Goal: Find specific page/section: Find specific page/section

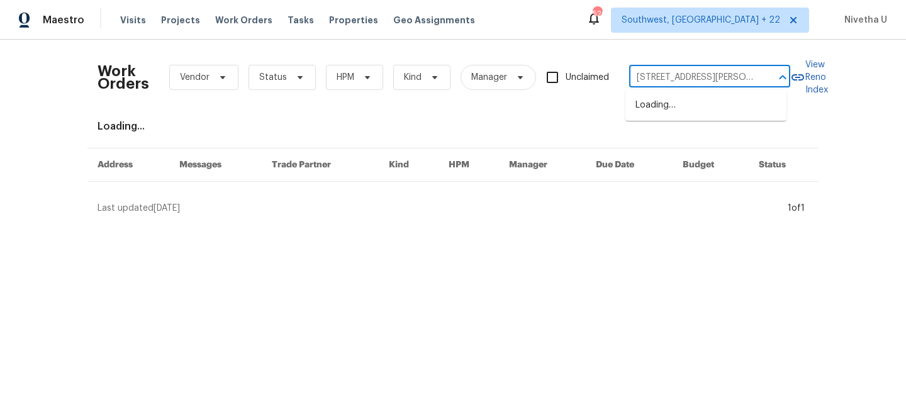
scroll to position [0, 23]
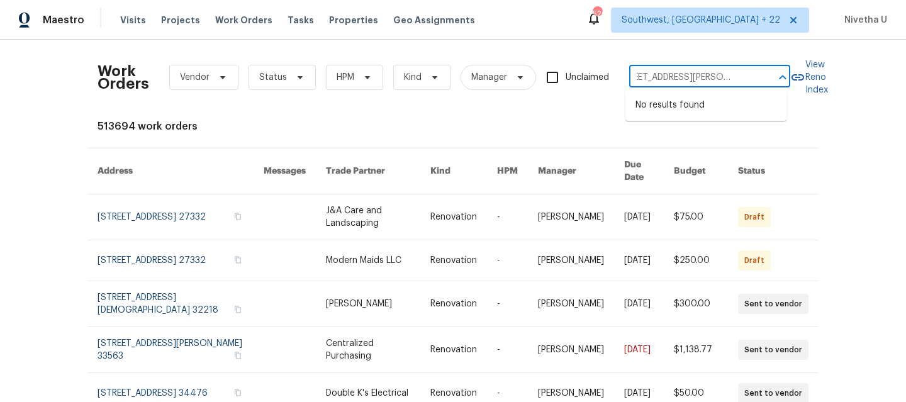
type input "36 Clear Pond Dr Frisco, TX 75034"
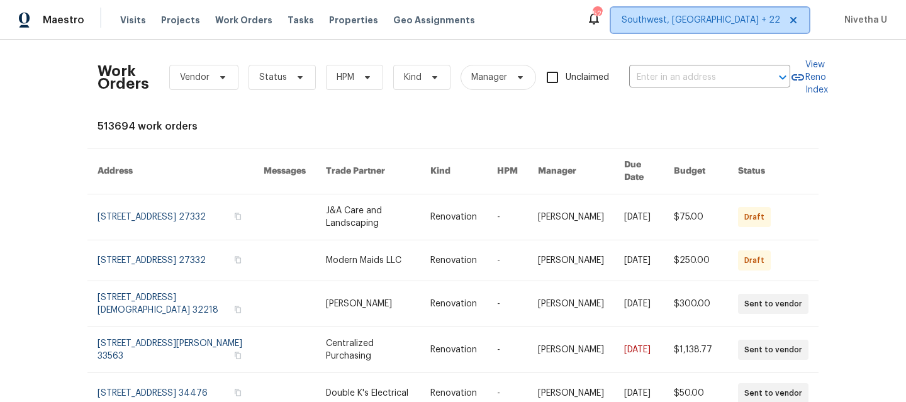
click at [701, 31] on span "Southwest, FL + 22" at bounding box center [710, 20] width 198 height 25
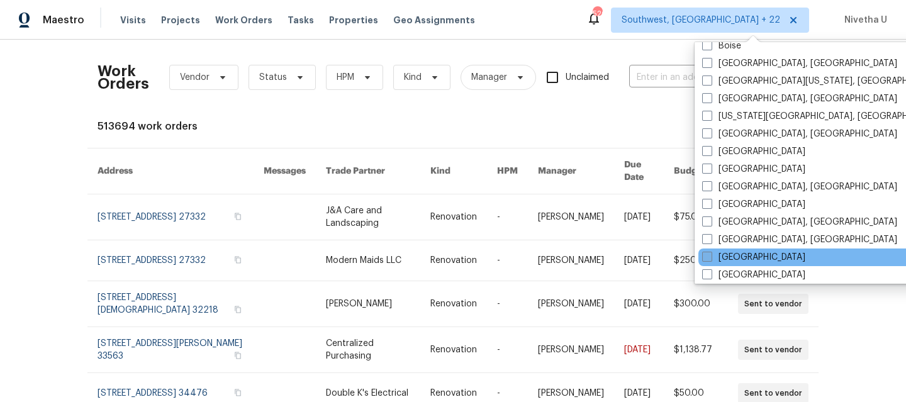
scroll to position [572, 0]
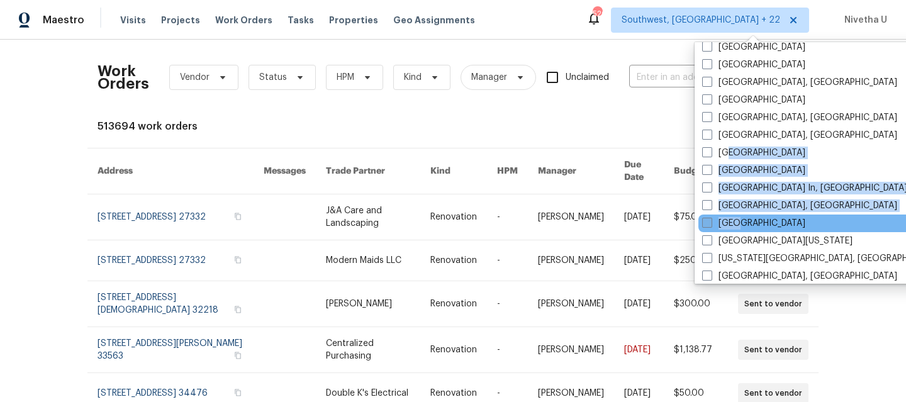
drag, startPoint x: 727, startPoint y: 155, endPoint x: 740, endPoint y: 225, distance: 70.9
click at [740, 225] on div "Washington, DC Tampa Southwest, FL Raleigh Orlando New York New Jersey Nashvill…" at bounding box center [824, 162] width 261 height 241
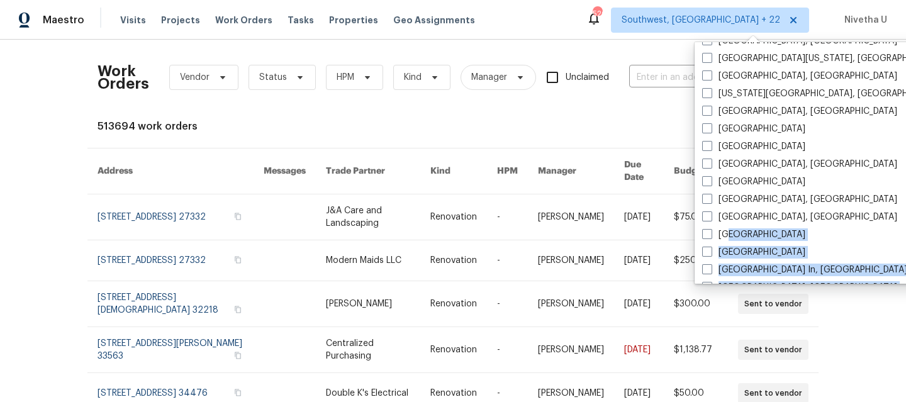
scroll to position [486, 0]
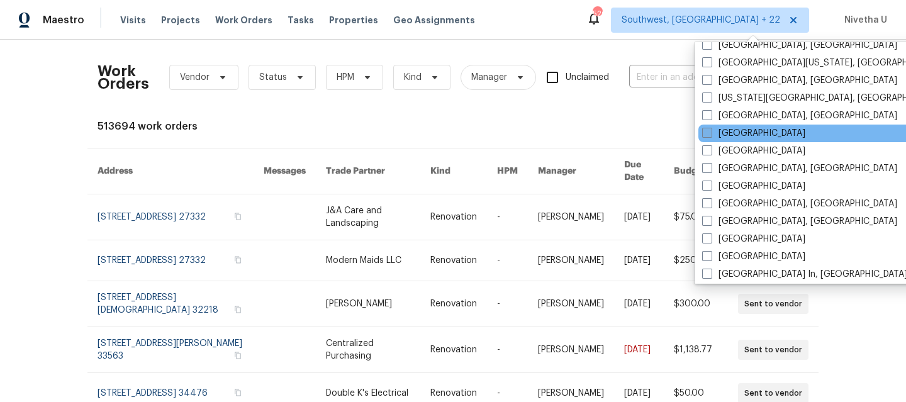
click at [723, 133] on label "Dallas" at bounding box center [753, 133] width 103 height 13
click at [710, 133] on input "Dallas" at bounding box center [706, 131] width 8 height 8
checkbox input "true"
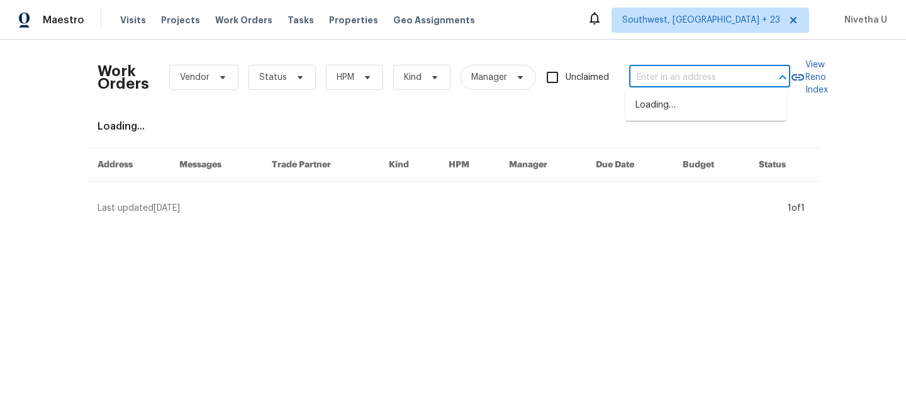
click at [634, 79] on input "text" at bounding box center [692, 77] width 126 height 19
paste input "36 Clear Pond Dr Frisco, TX 75034"
type input "36 Clear Pond Dr Frisco, TX 75034"
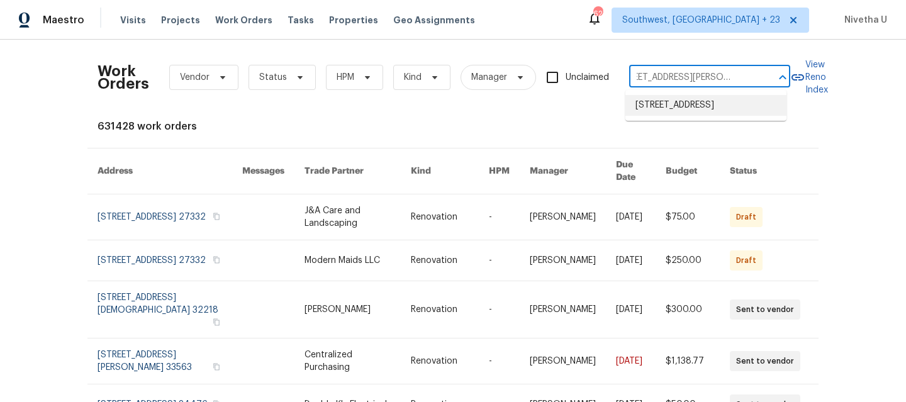
click at [670, 114] on li "36 Clear Pond Dr, Frisco, TX 75034" at bounding box center [705, 105] width 161 height 21
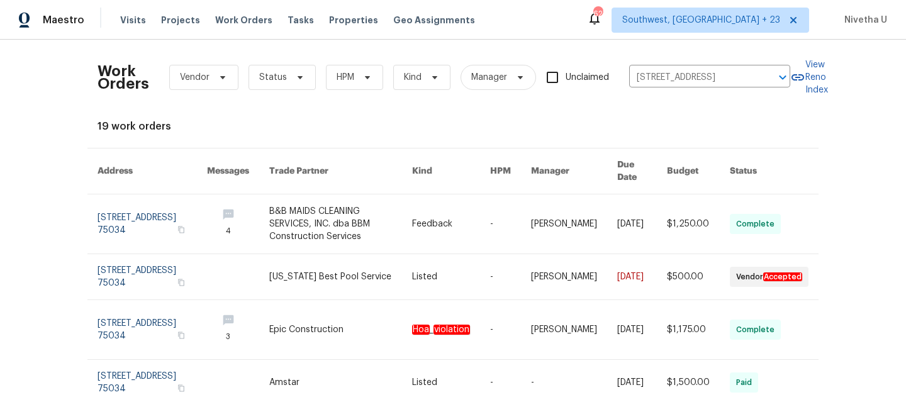
click at [132, 179] on th "Address" at bounding box center [141, 171] width 109 height 46
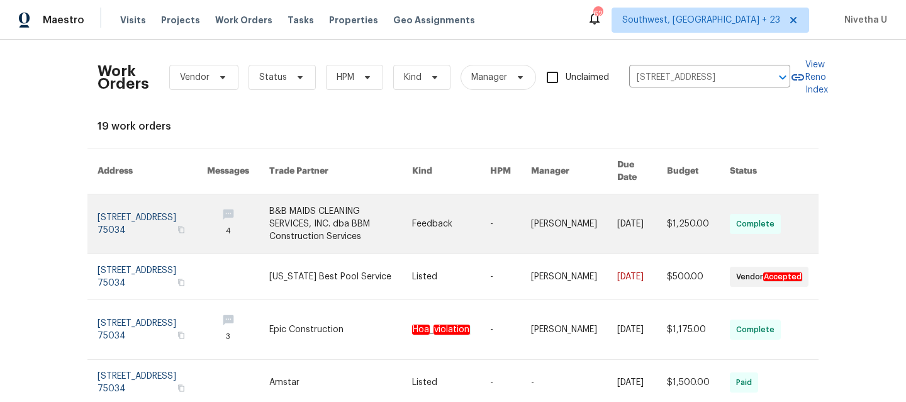
click at [126, 194] on link at bounding box center [151, 223] width 109 height 59
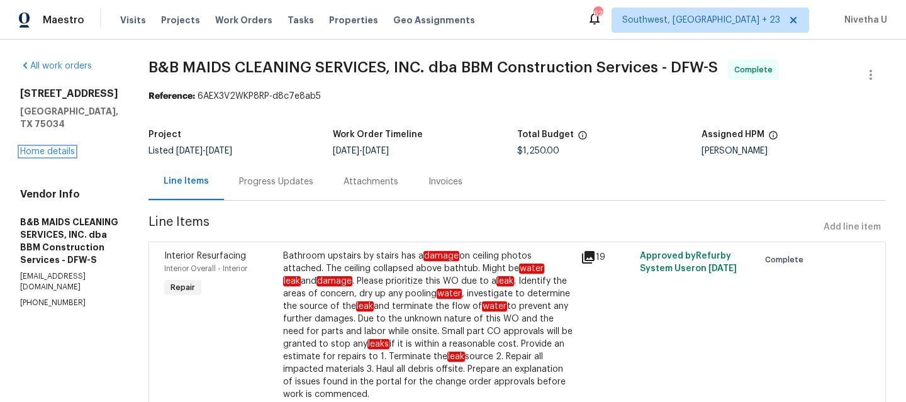
click at [36, 147] on link "Home details" at bounding box center [47, 151] width 55 height 9
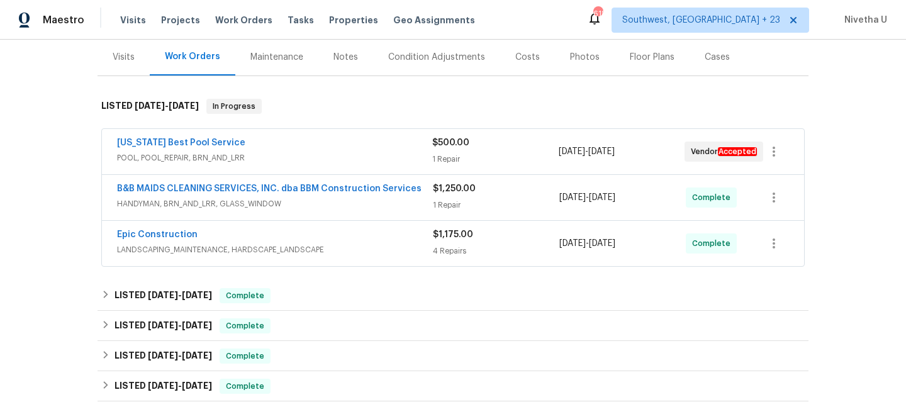
scroll to position [142, 0]
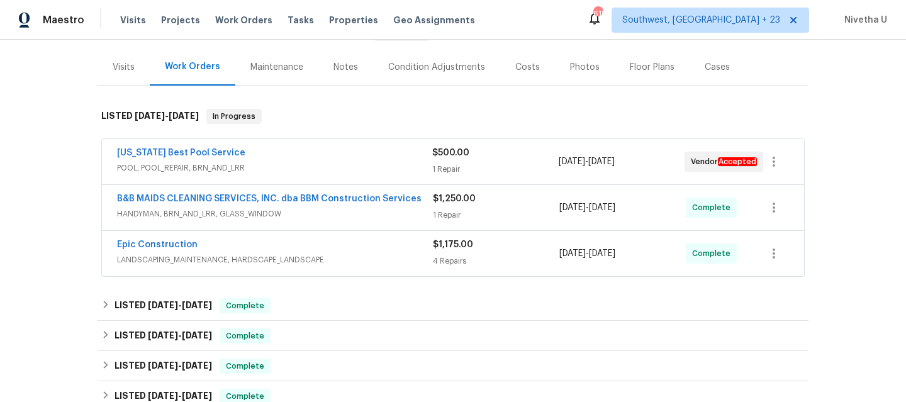
click at [362, 214] on span "HANDYMAN, BRN_AND_LRR, GLASS_WINDOW" at bounding box center [275, 214] width 316 height 13
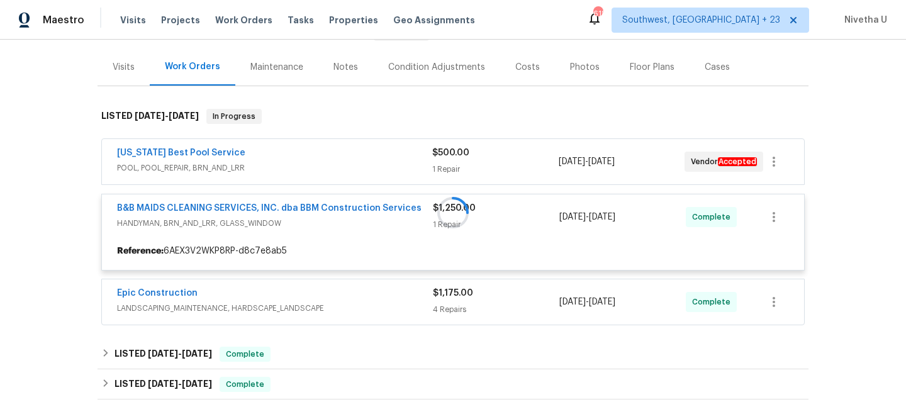
click at [352, 169] on div at bounding box center [452, 212] width 711 height 233
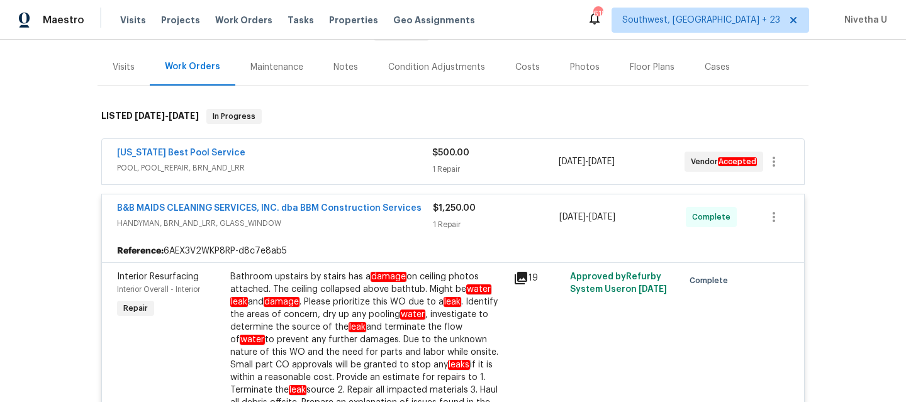
click at [352, 169] on span "POOL, POOL_REPAIR, BRN_AND_LRR" at bounding box center [274, 168] width 315 height 13
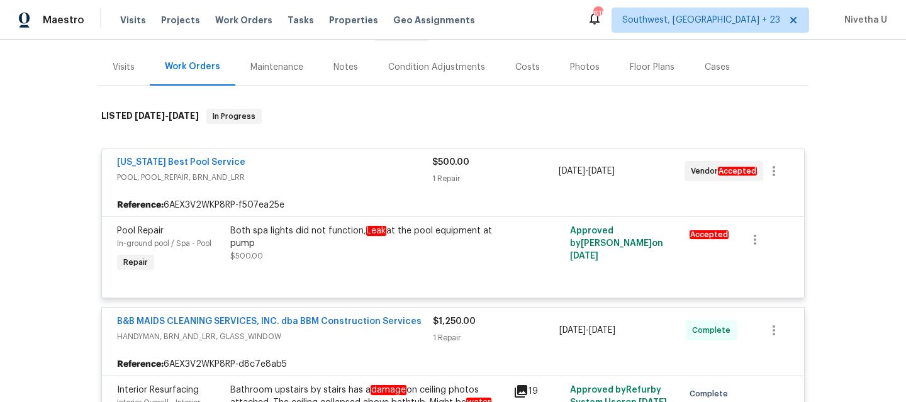
click at [352, 169] on div "Texas Best Pool Service" at bounding box center [274, 163] width 315 height 15
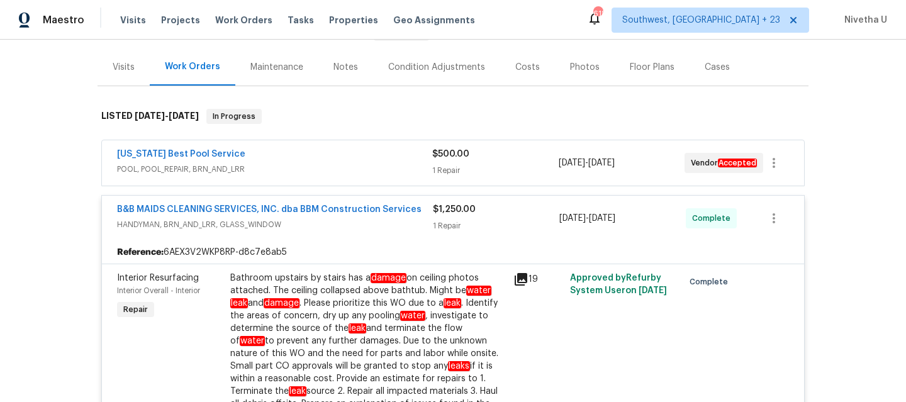
click at [352, 169] on span "POOL, POOL_REPAIR, BRN_AND_LRR" at bounding box center [274, 169] width 315 height 13
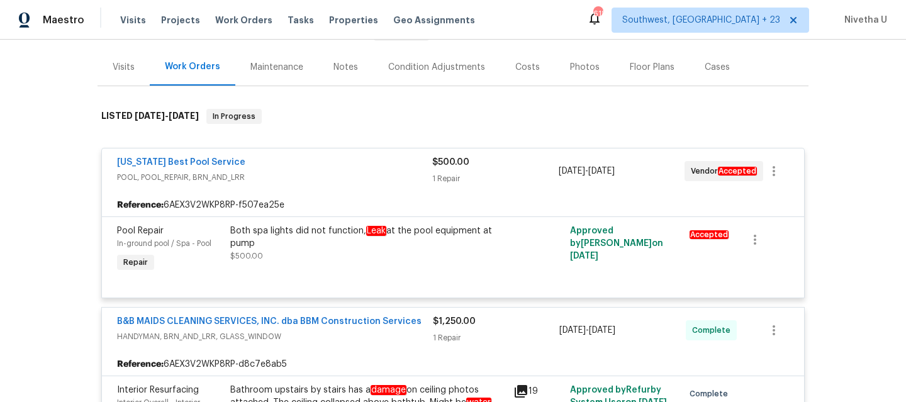
click at [352, 169] on div "Texas Best Pool Service" at bounding box center [274, 163] width 315 height 15
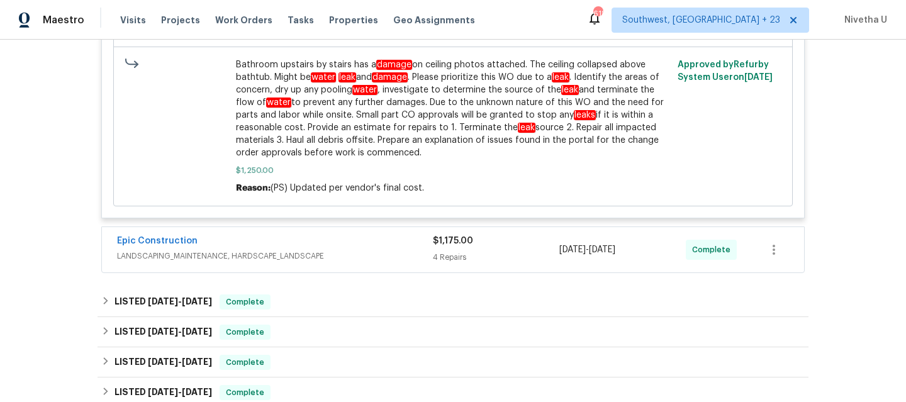
scroll to position [772, 0]
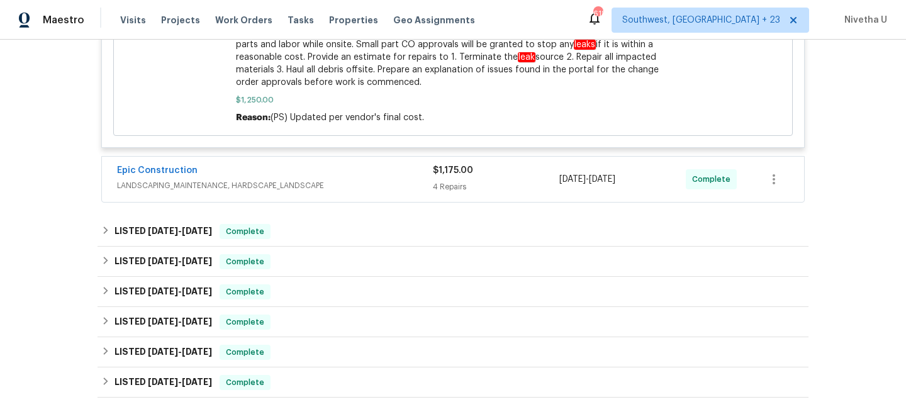
click at [382, 179] on span "LANDSCAPING_MAINTENANCE, HARDSCAPE_LANDSCAPE" at bounding box center [275, 185] width 316 height 13
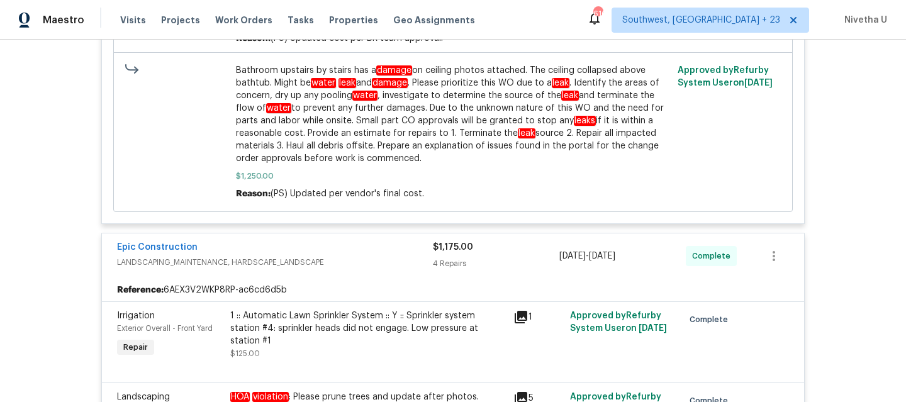
scroll to position [697, 0]
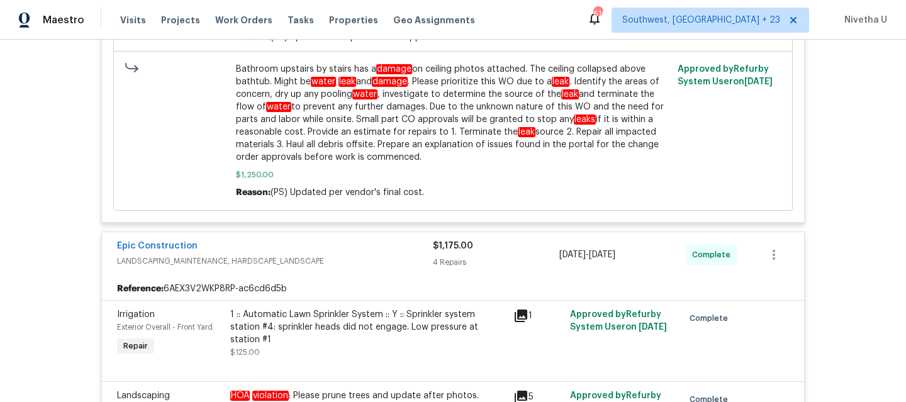
click at [338, 255] on span "LANDSCAPING_MAINTENANCE, HARDSCAPE_LANDSCAPE" at bounding box center [275, 261] width 316 height 13
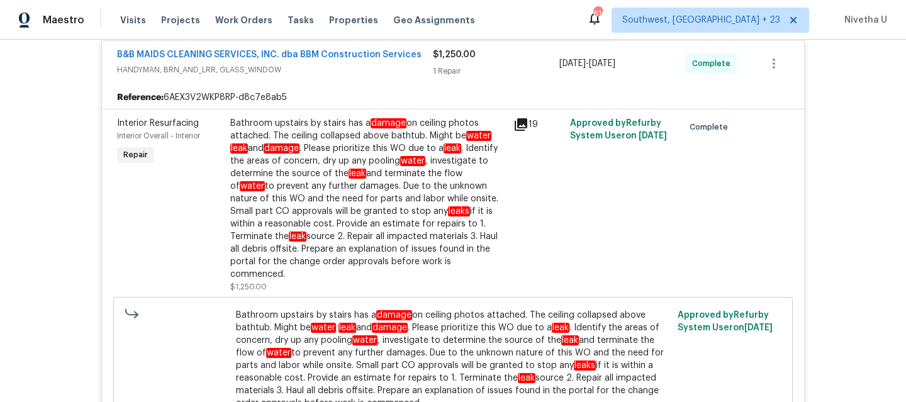
scroll to position [220, 0]
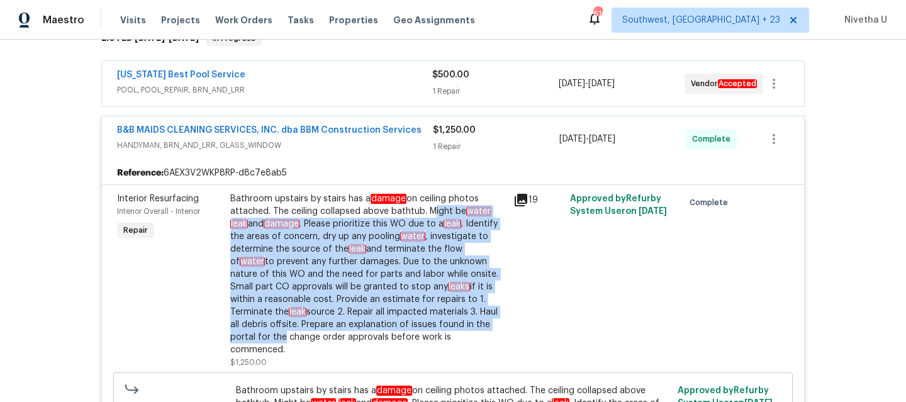
drag, startPoint x: 420, startPoint y: 211, endPoint x: 489, endPoint y: 330, distance: 137.5
click at [489, 330] on div "Bathroom upstairs by stairs has a damage on ceiling photos attached. The ceilin…" at bounding box center [367, 273] width 275 height 163
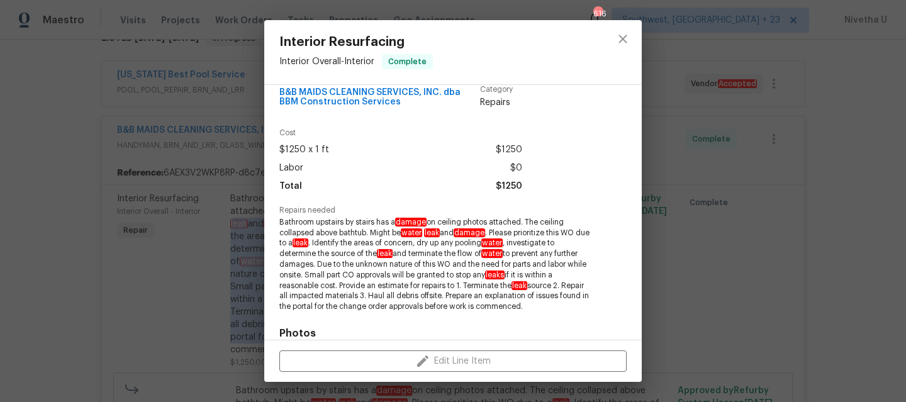
scroll to position [42, 0]
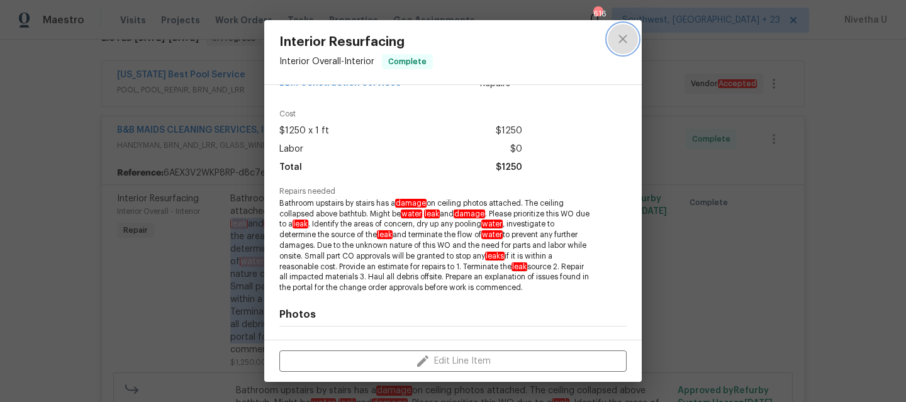
click at [623, 41] on icon "close" at bounding box center [622, 38] width 15 height 15
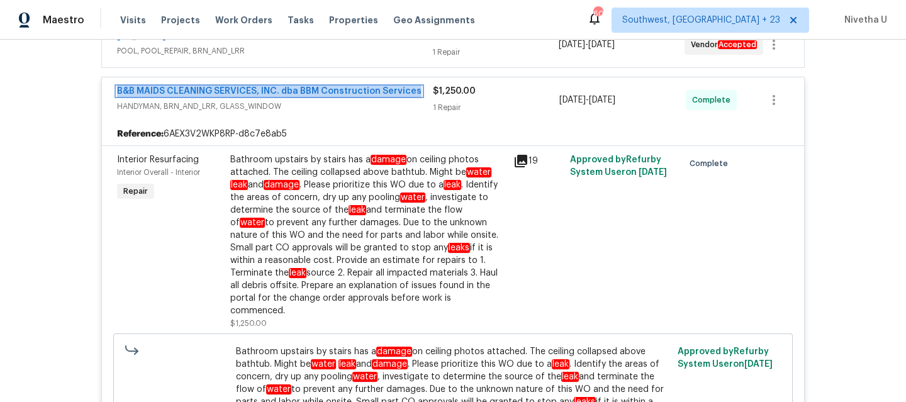
scroll to position [87, 0]
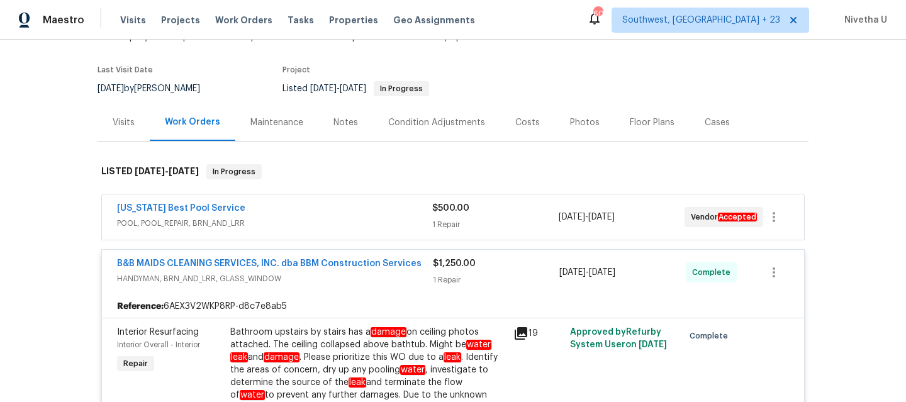
click at [292, 218] on span "POOL, POOL_REPAIR, BRN_AND_LRR" at bounding box center [274, 223] width 315 height 13
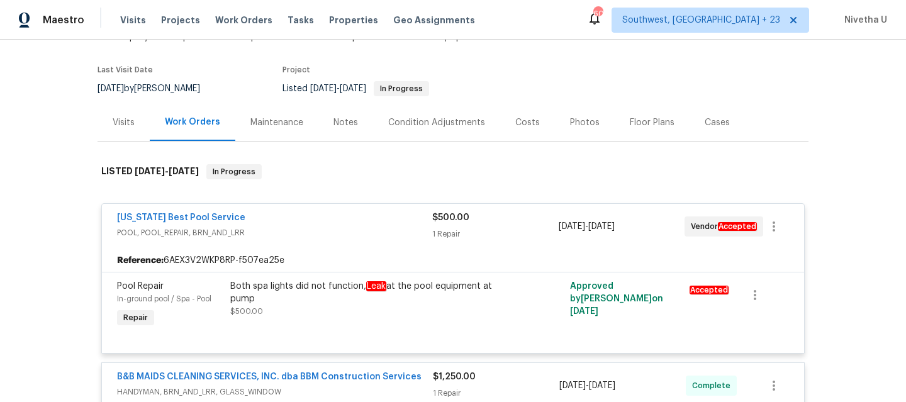
click at [292, 219] on div "Texas Best Pool Service" at bounding box center [274, 218] width 315 height 15
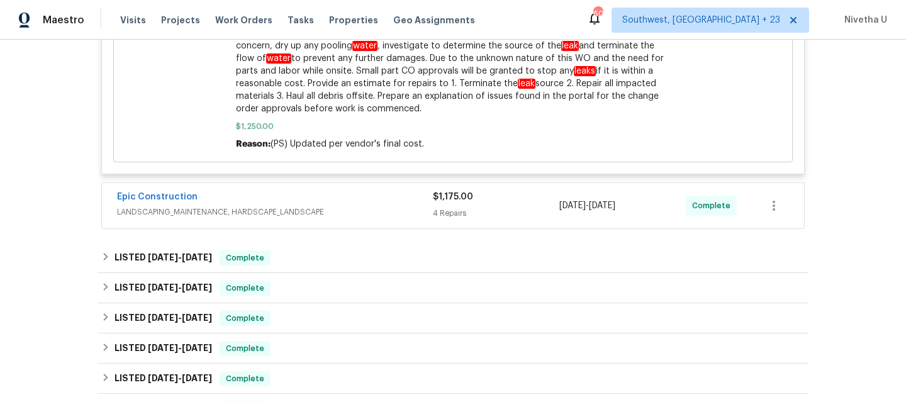
scroll to position [756, 0]
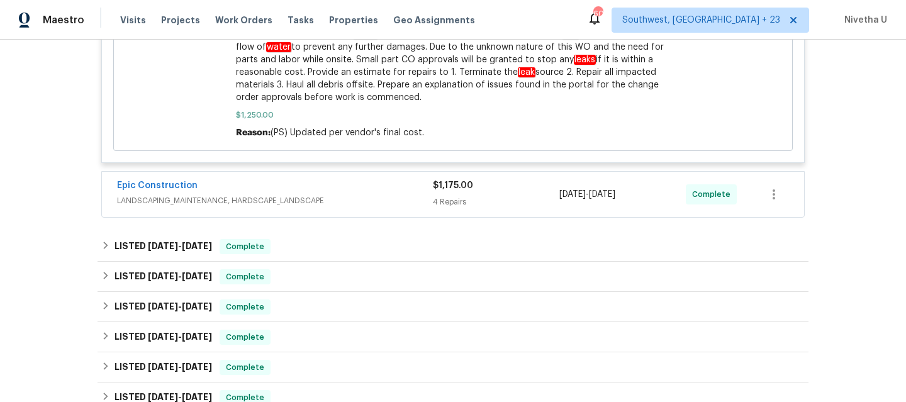
click at [336, 194] on span "LANDSCAPING_MAINTENANCE, HARDSCAPE_LANDSCAPE" at bounding box center [275, 200] width 316 height 13
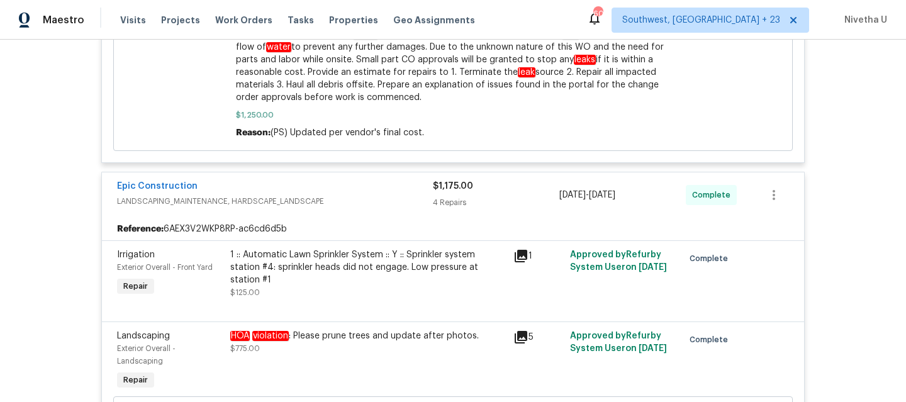
click at [336, 195] on span "LANDSCAPING_MAINTENANCE, HARDSCAPE_LANDSCAPE" at bounding box center [275, 201] width 316 height 13
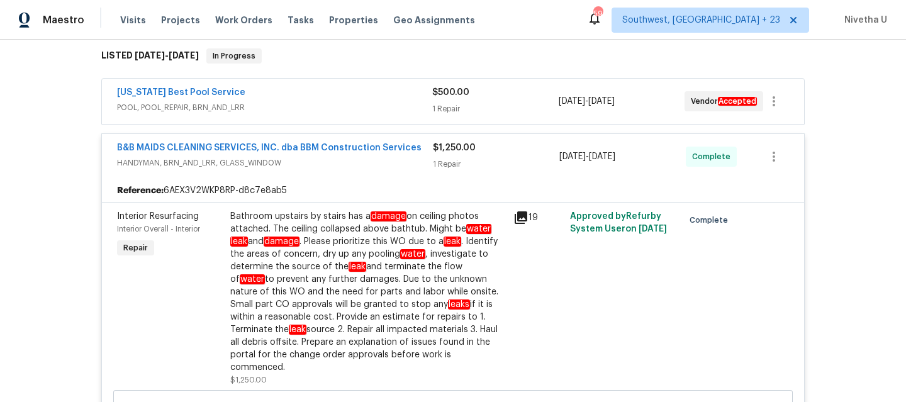
scroll to position [201, 0]
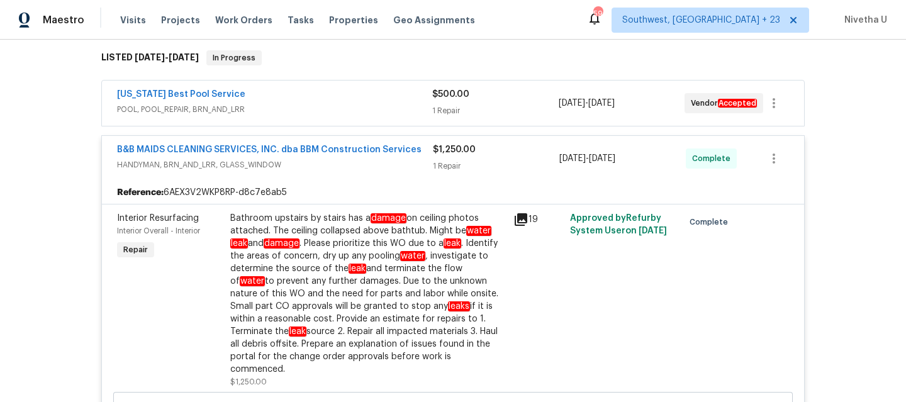
click at [372, 183] on div "Reference: 6AEX3V2WKP8RP-d8c7e8ab5" at bounding box center [453, 192] width 702 height 23
click at [372, 175] on div "B&B MAIDS CLEANING SERVICES, INC. dba BBM Construction Services HANDYMAN, BRN_A…" at bounding box center [453, 158] width 702 height 45
click at [411, 141] on div "B&B MAIDS CLEANING SERVICES, INC. dba BBM Construction Services HANDYMAN, BRN_A…" at bounding box center [453, 158] width 702 height 45
click at [397, 174] on div "B&B MAIDS CLEANING SERVICES, INC. dba BBM Construction Services HANDYMAN, BRN_A…" at bounding box center [453, 158] width 702 height 45
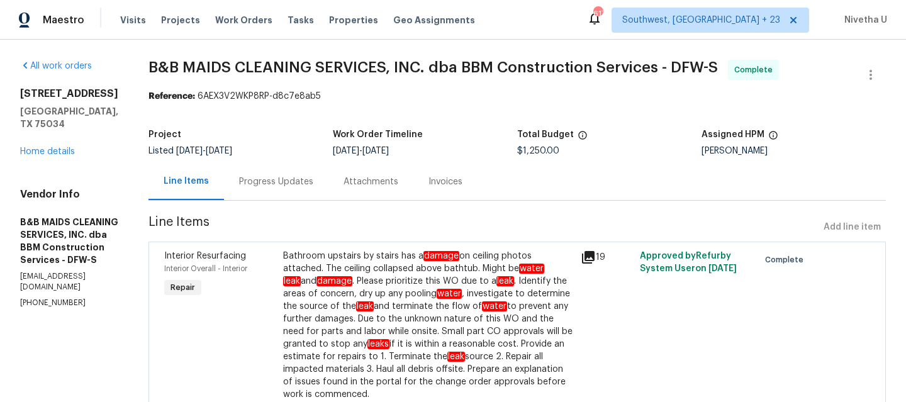
click at [313, 197] on div "Progress Updates" at bounding box center [276, 181] width 104 height 37
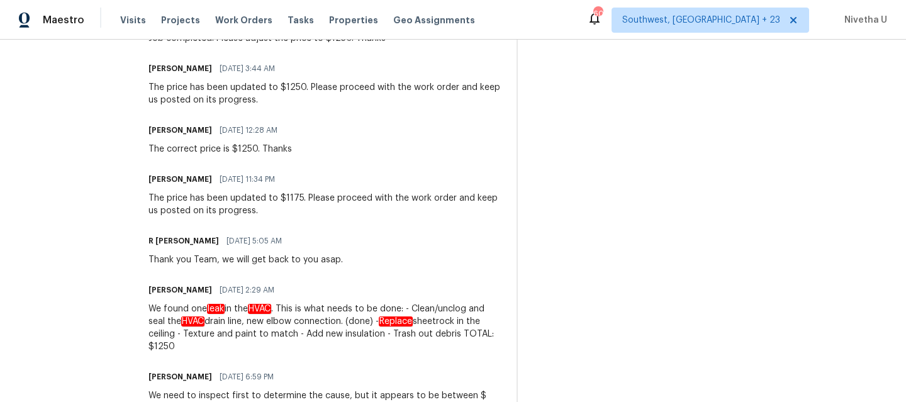
scroll to position [462, 0]
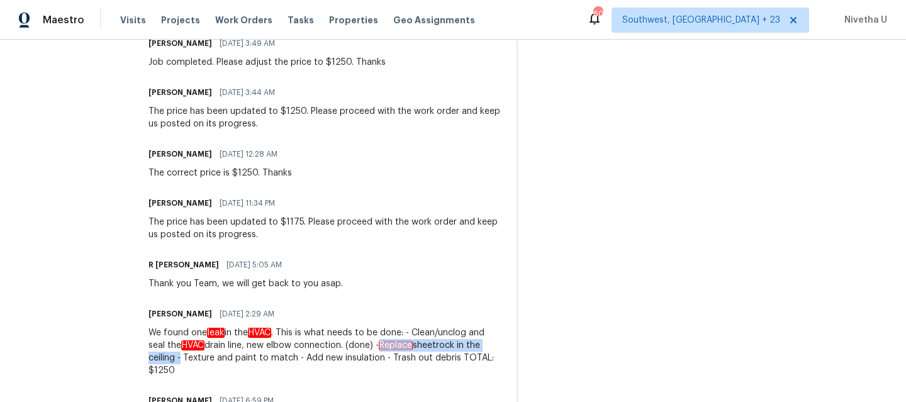
drag, startPoint x: 448, startPoint y: 347, endPoint x: 291, endPoint y: 361, distance: 157.8
click at [291, 361] on div "We found one leak in the HVAC . This is what needs to be done: - Clean/unclog a…" at bounding box center [324, 351] width 353 height 50
copy div "Replace sheetrock in the ceiling"
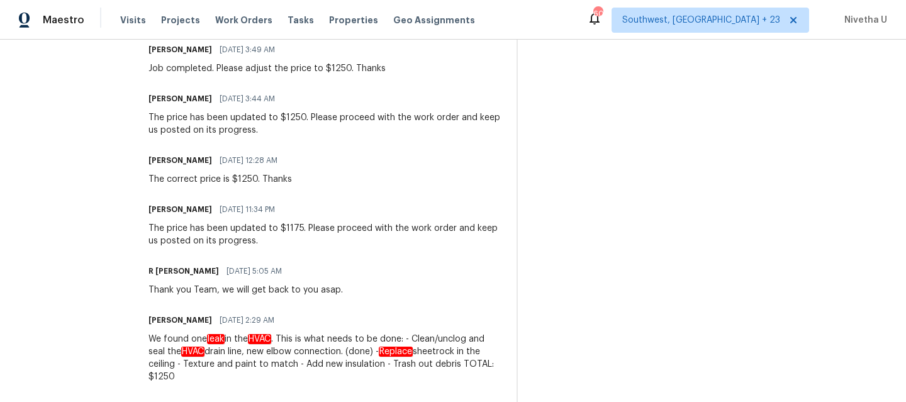
click at [363, 382] on div "We found one leak in the HVAC . This is what needs to be done: - Clean/unclog a…" at bounding box center [324, 358] width 353 height 50
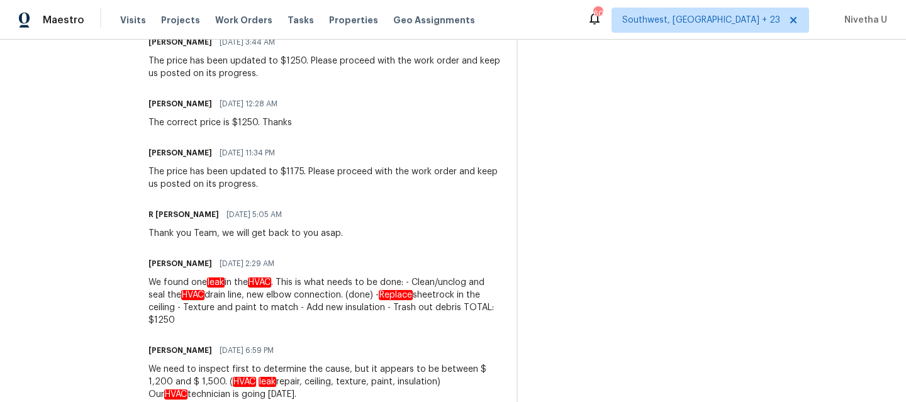
scroll to position [0, 0]
